Goal: Information Seeking & Learning: Learn about a topic

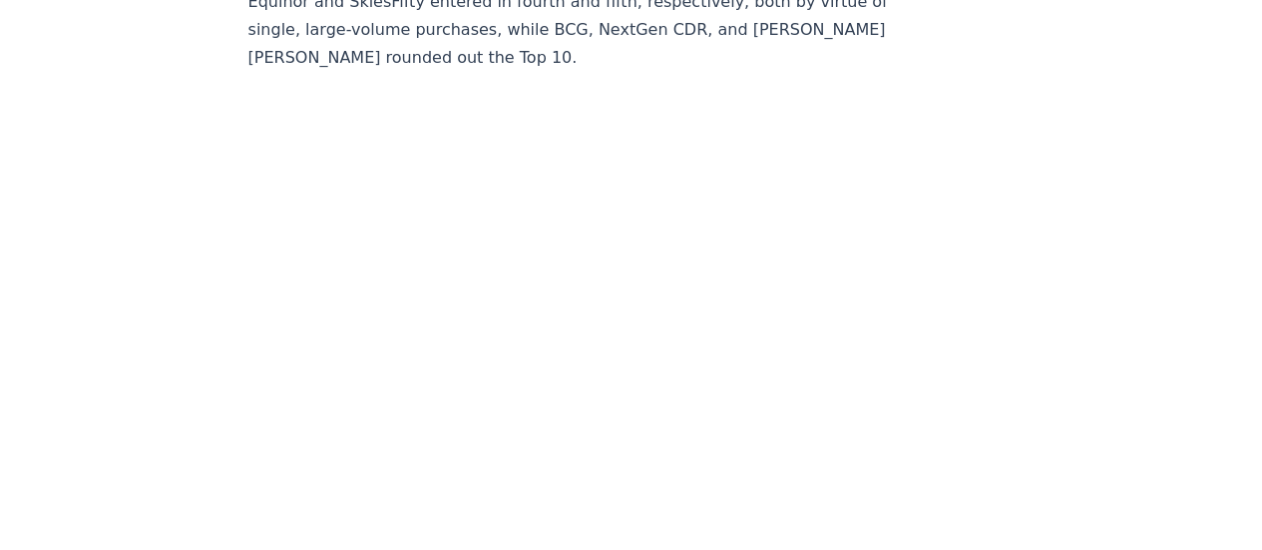
scroll to position [11662, 0]
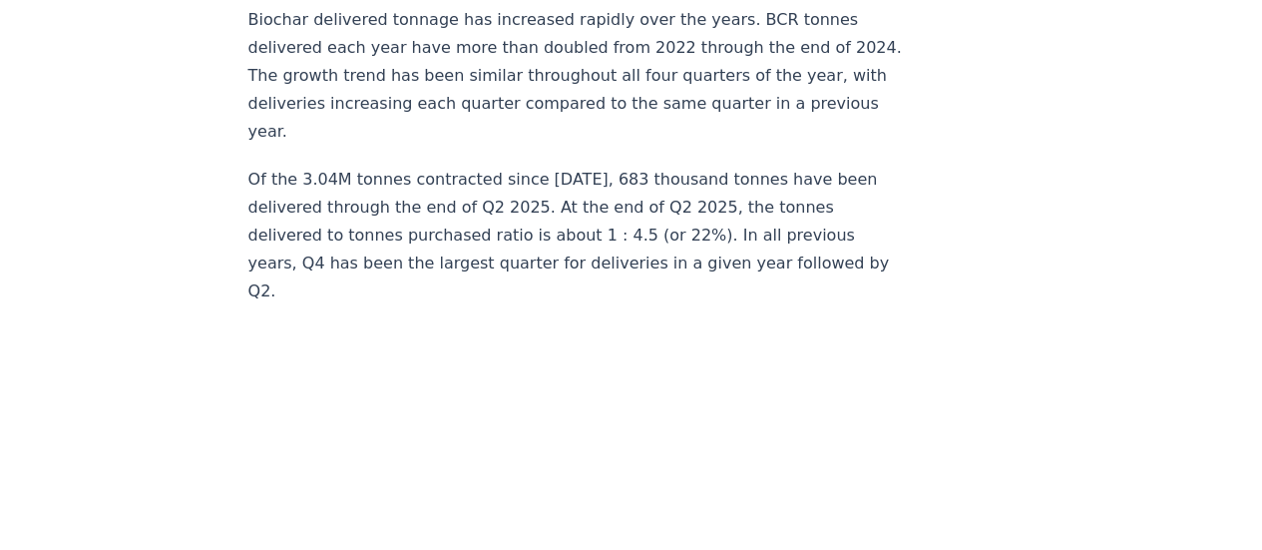
scroll to position [6326, 0]
click at [544, 196] on p "Of the 3.04M tonnes contracted since 2022, 683 thousand tonnes have been delive…" at bounding box center [578, 237] width 661 height 140
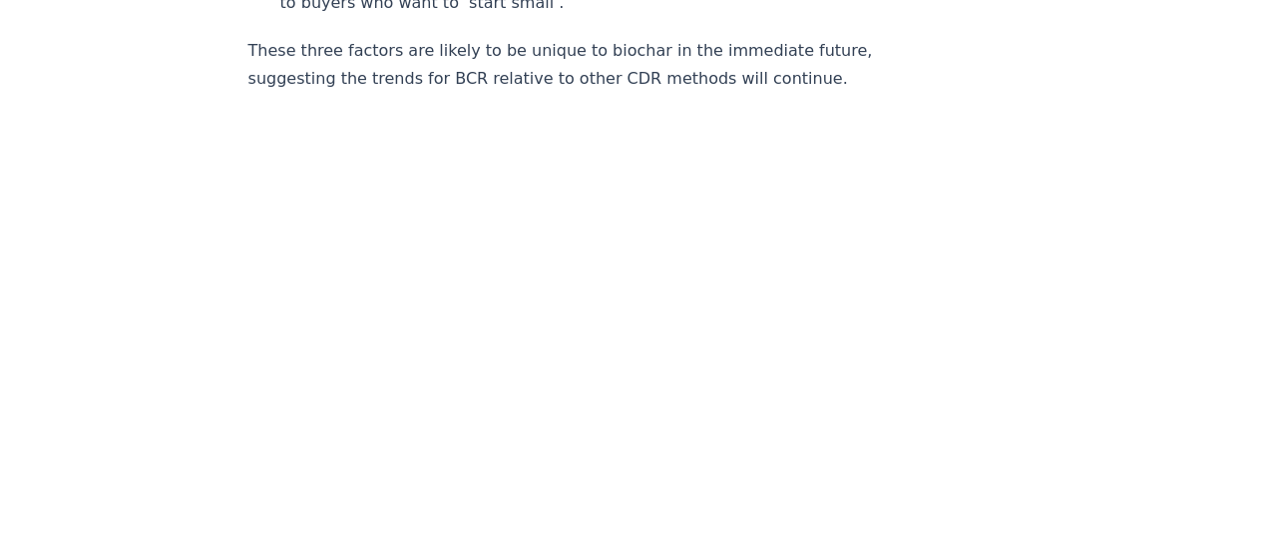
scroll to position [3177, 0]
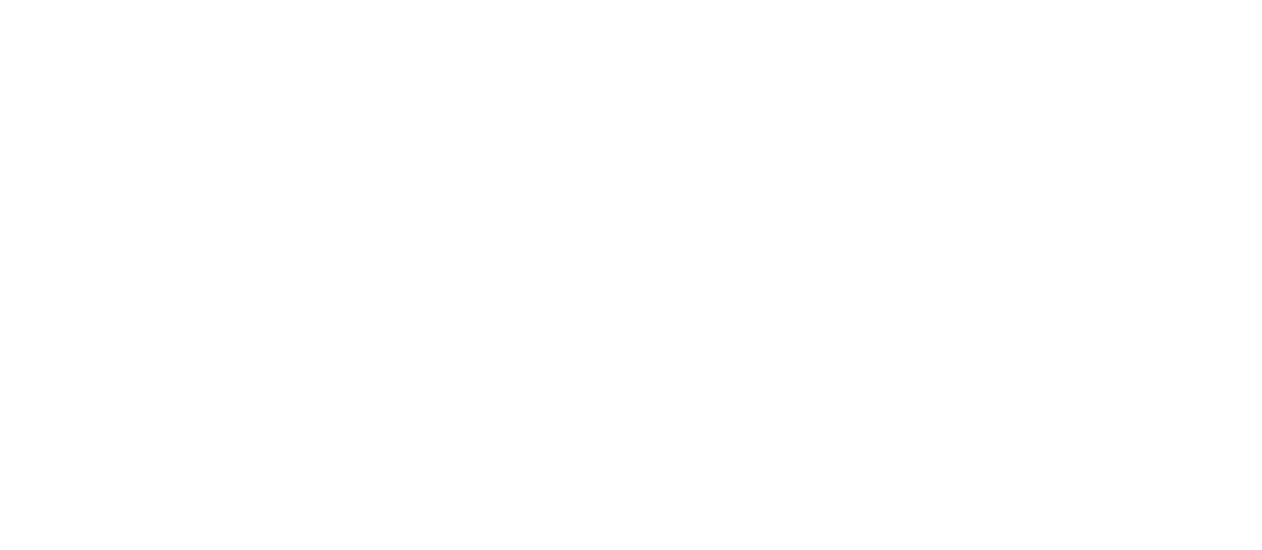
scroll to position [3489, 0]
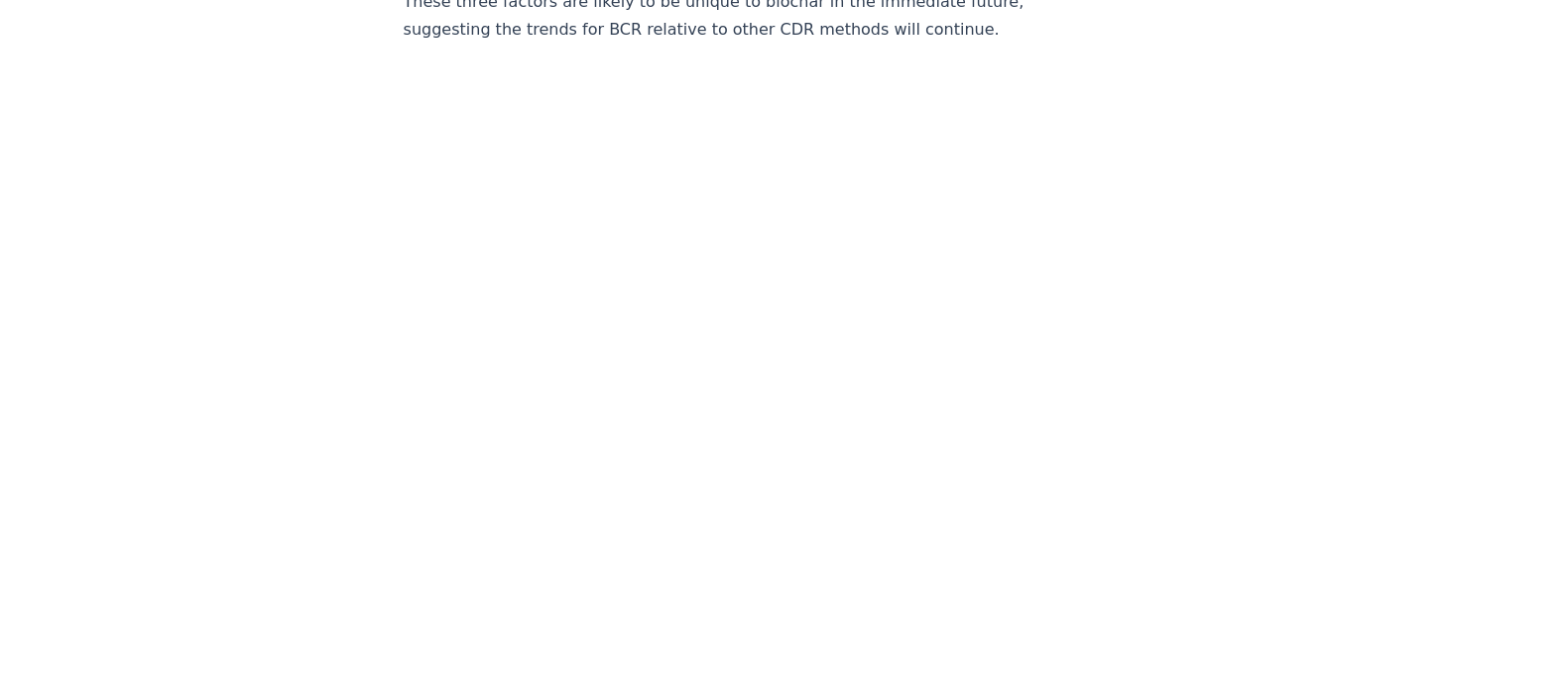
scroll to position [3203, 0]
drag, startPoint x: 1131, startPoint y: 31, endPoint x: 1034, endPoint y: 234, distance: 225.0
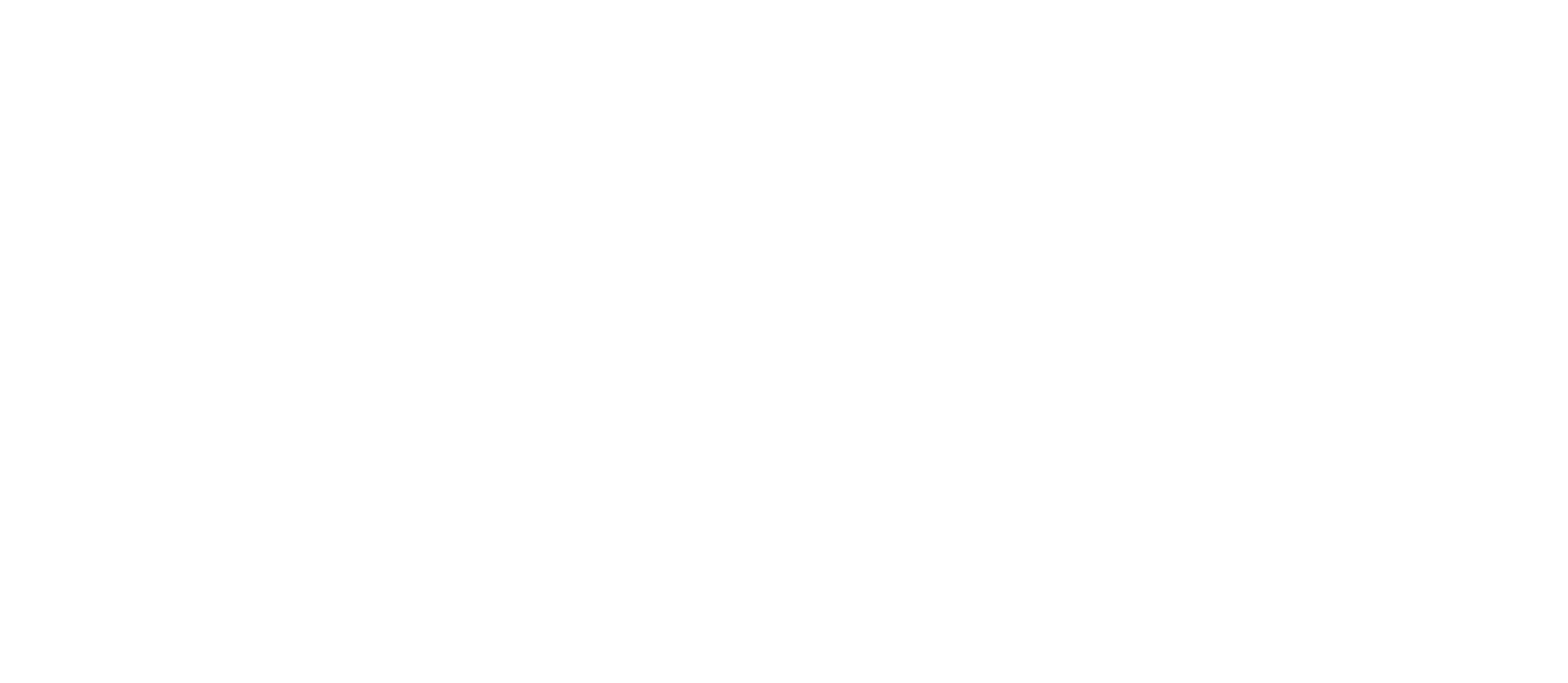
scroll to position [3802, 0]
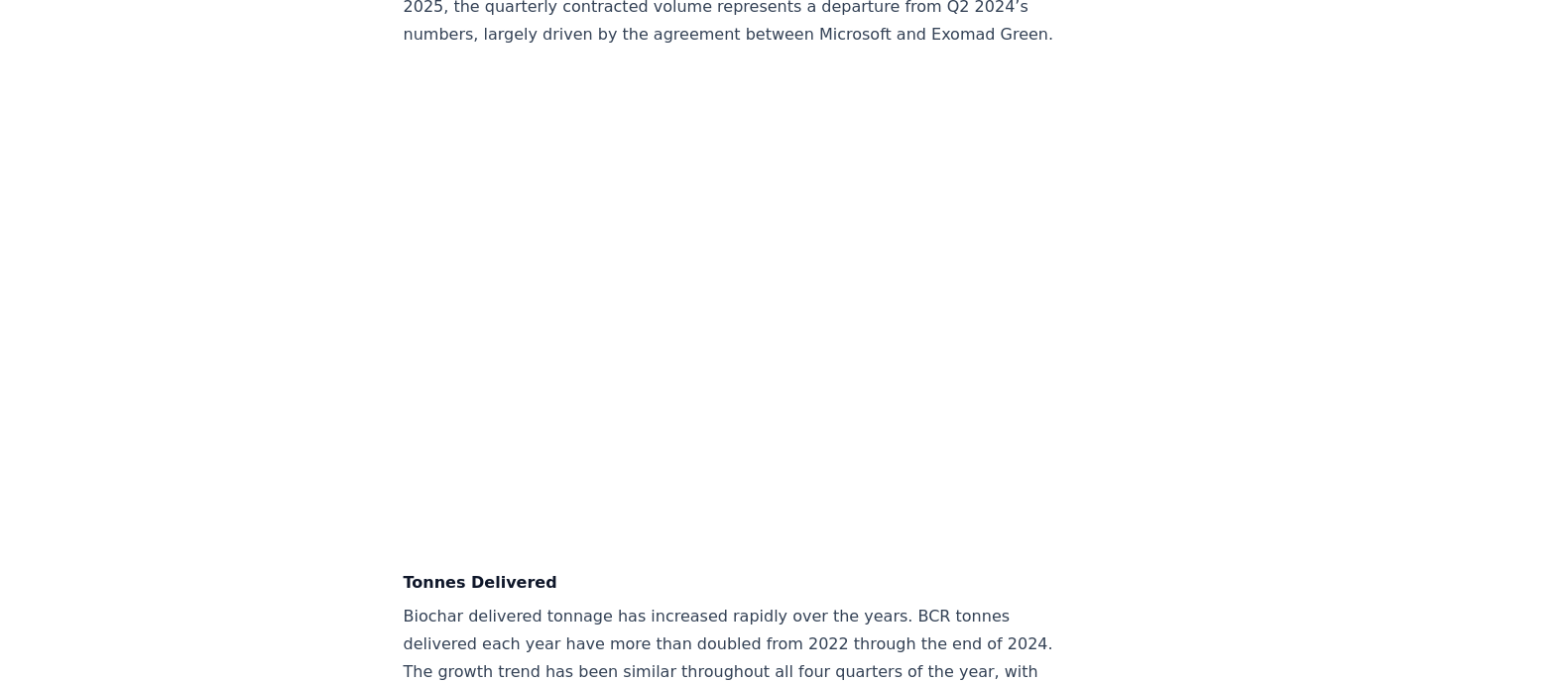
scroll to position [5698, 0]
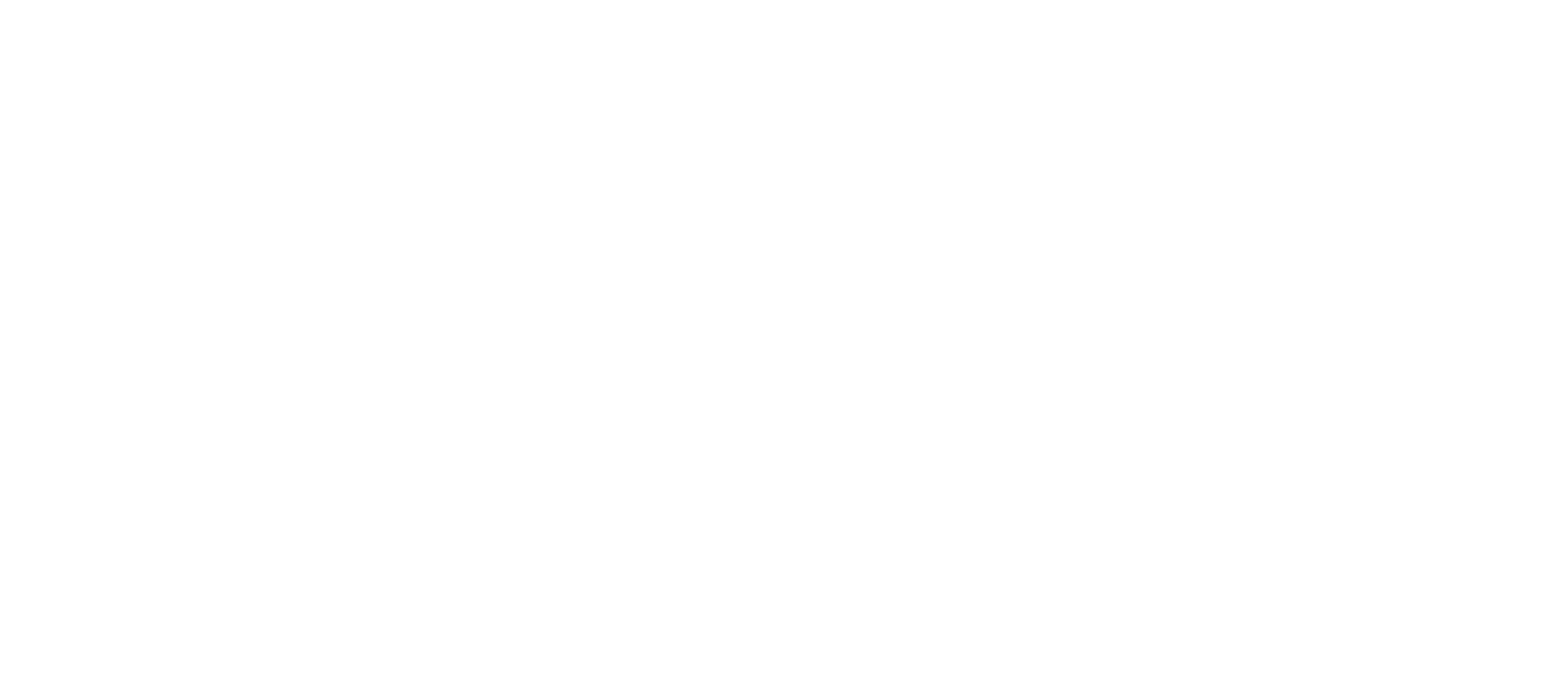
scroll to position [12052, 0]
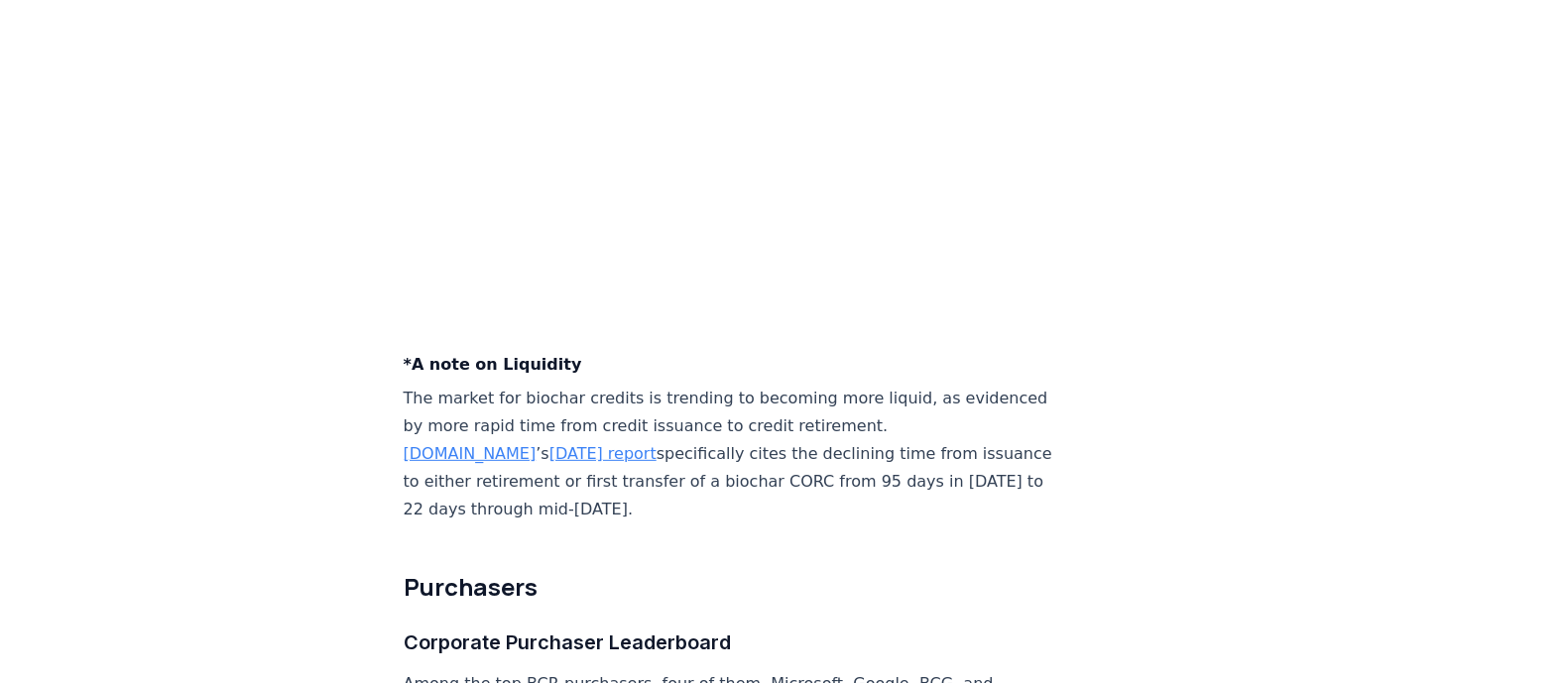
scroll to position [7586, 0]
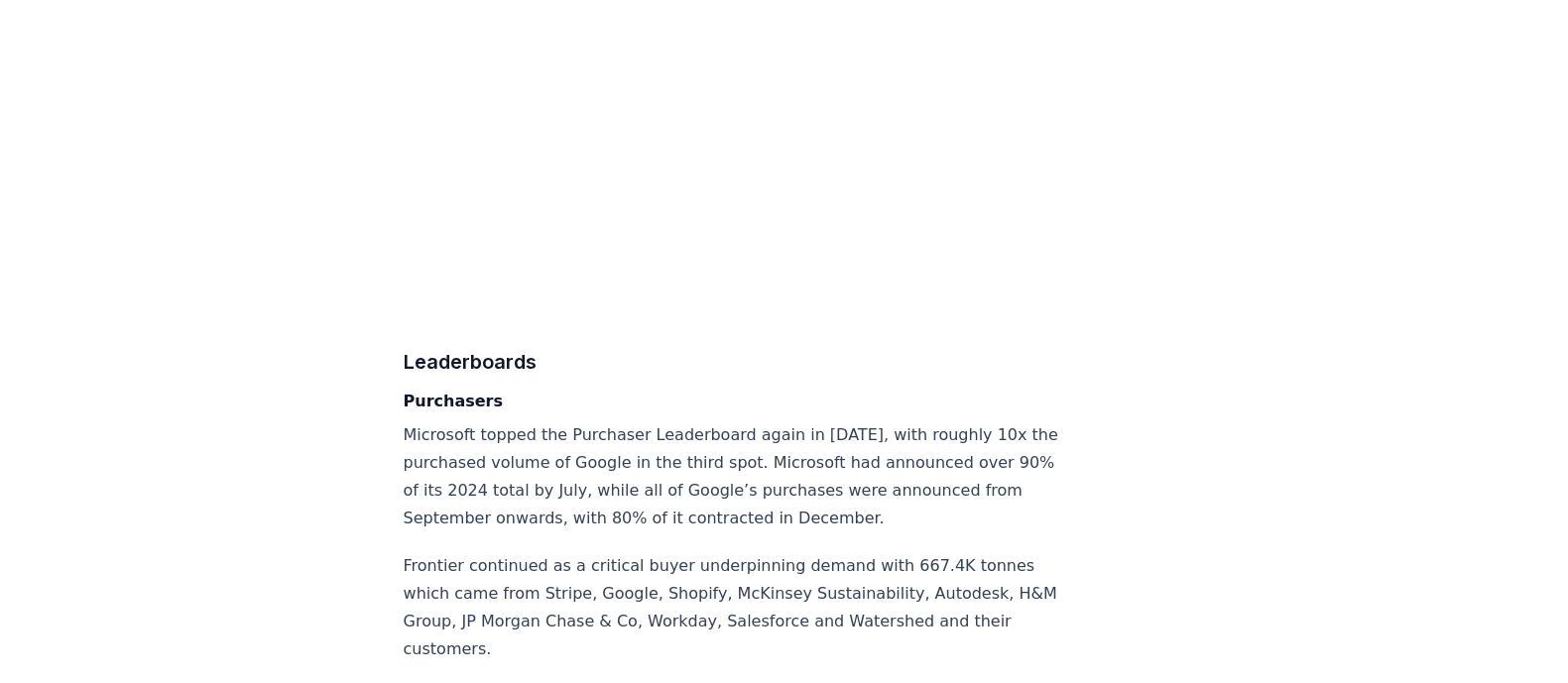
scroll to position [10898, 0]
